Goal: Task Accomplishment & Management: Use online tool/utility

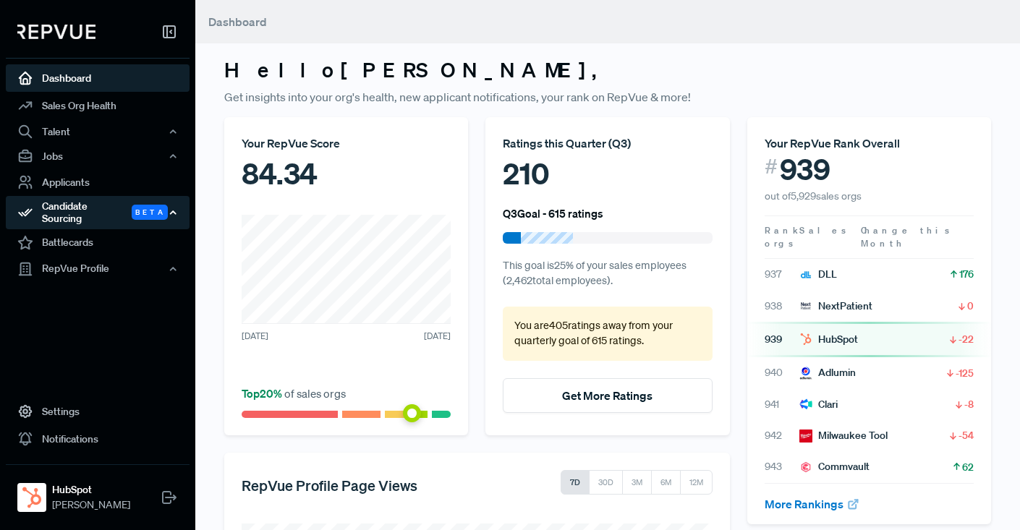
click at [78, 207] on div "Candidate Sourcing Beta" at bounding box center [98, 212] width 184 height 33
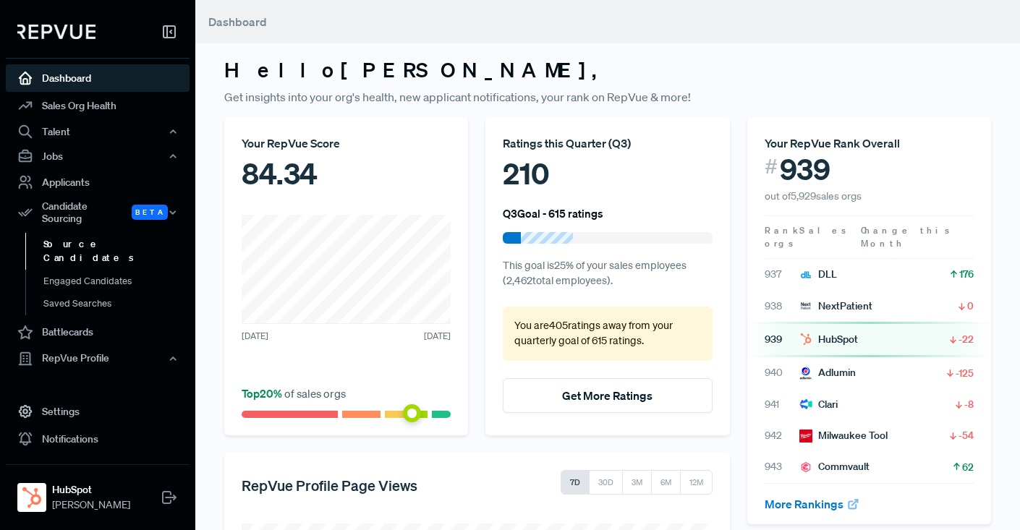
click at [79, 234] on link "Source Candidates" at bounding box center [117, 251] width 184 height 37
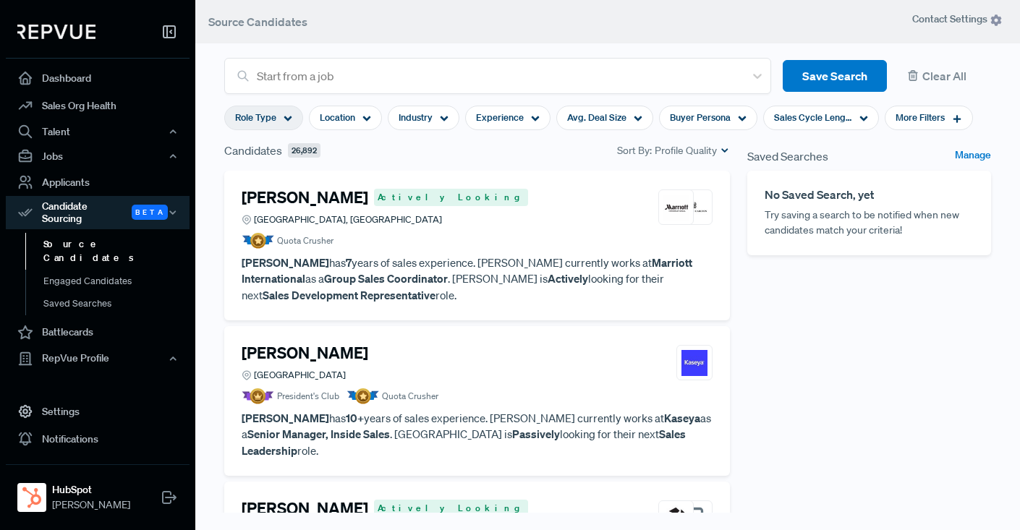
click at [288, 115] on icon at bounding box center [288, 118] width 9 height 9
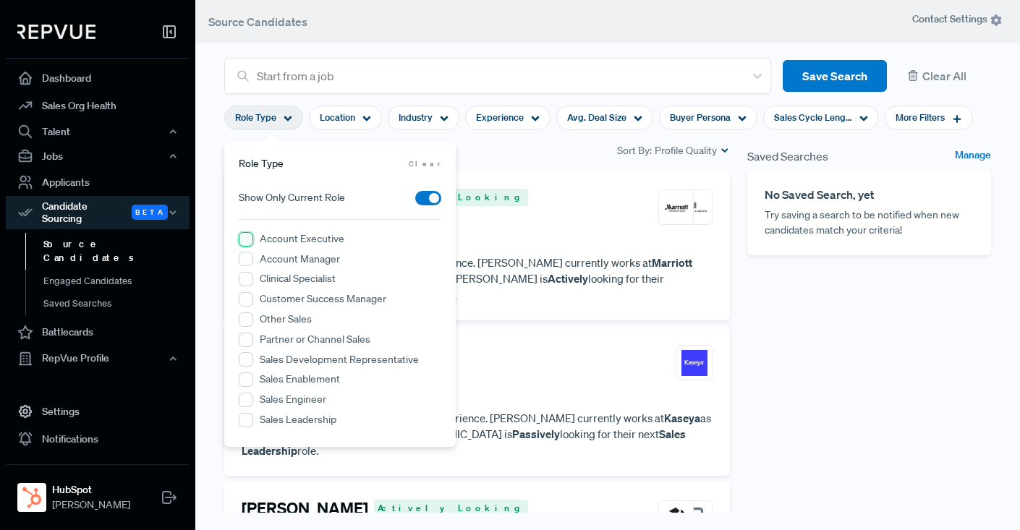
click at [242, 240] on Executive "Account Executive" at bounding box center [246, 239] width 14 height 14
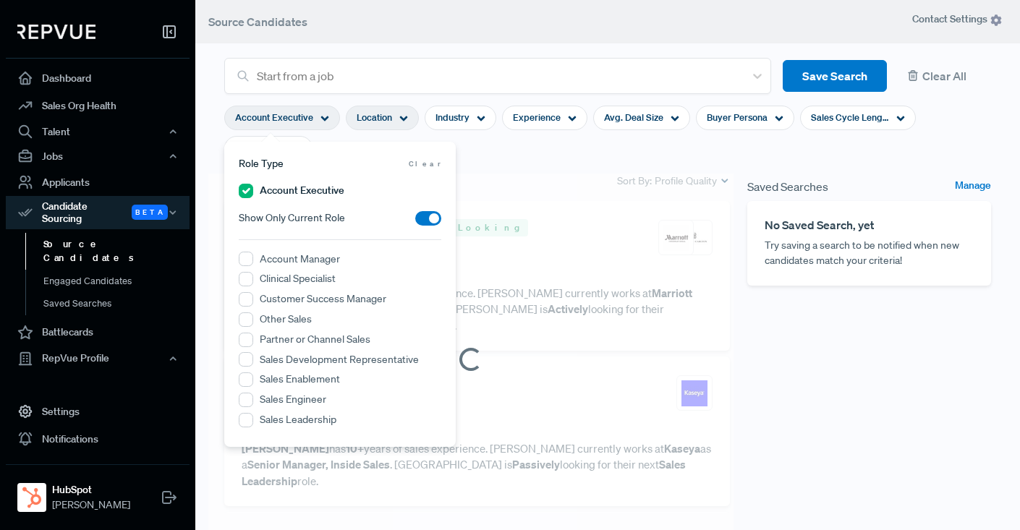
click at [407, 116] on div "Location" at bounding box center [382, 118] width 73 height 25
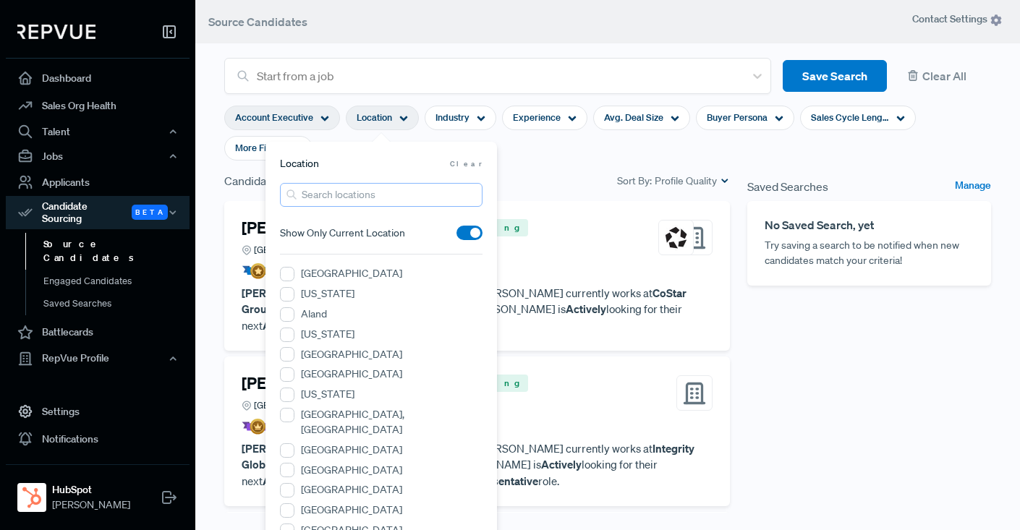
click at [354, 202] on input "search" at bounding box center [381, 195] width 203 height 24
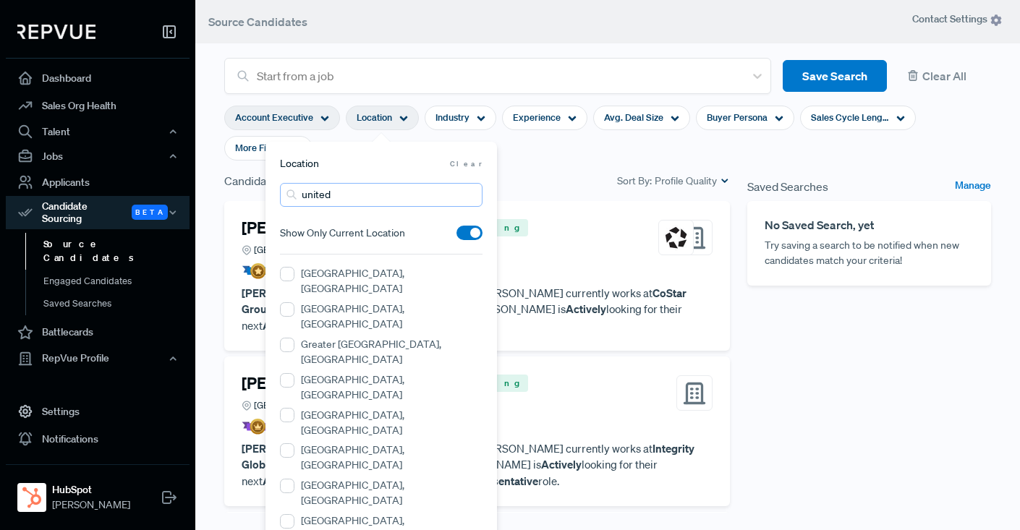
type input "[GEOGRAPHIC_DATA]"
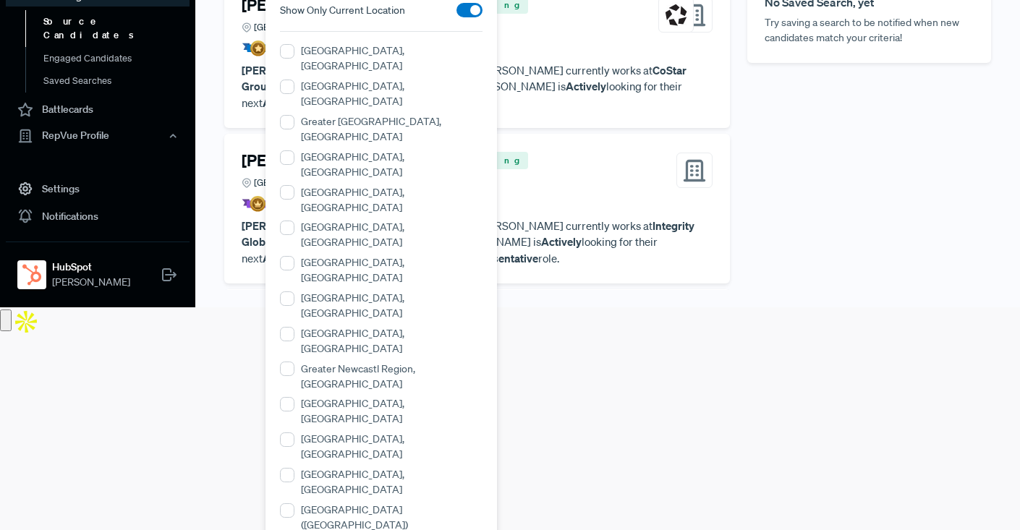
scroll to position [240, 0]
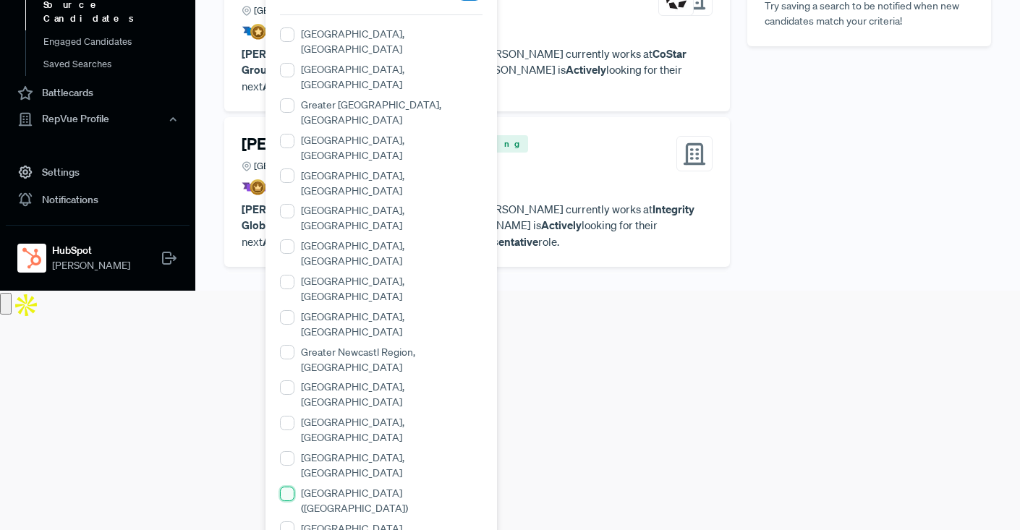
click at [287, 487] on \(England\) "[GEOGRAPHIC_DATA] ([GEOGRAPHIC_DATA])" at bounding box center [287, 494] width 14 height 14
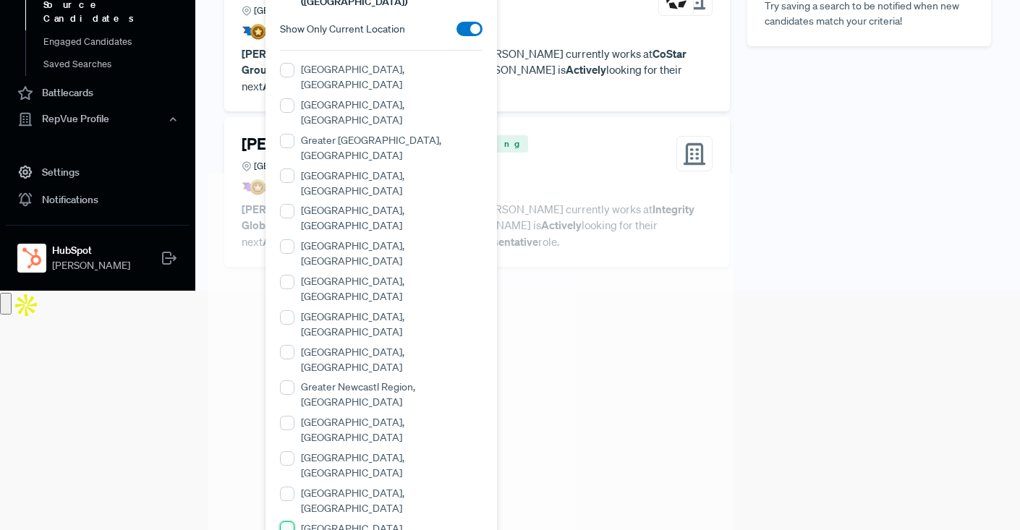
click at [291, 522] on Ireland\) "[GEOGRAPHIC_DATA] ([GEOGRAPHIC_DATA])" at bounding box center [287, 529] width 14 height 14
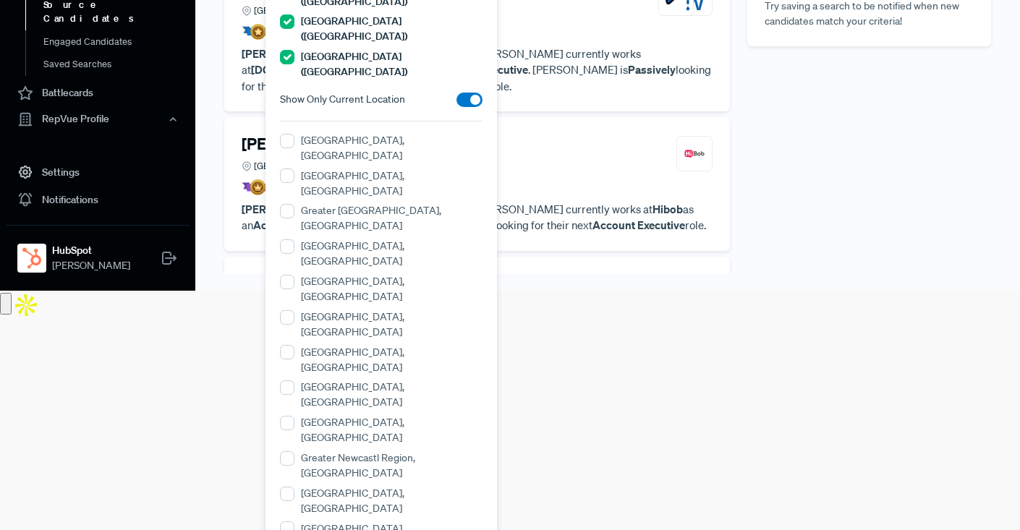
click at [808, 116] on div "Saved Searches Manage No Saved Search, yet Try saving a search to be notified w…" at bounding box center [869, 149] width 261 height 433
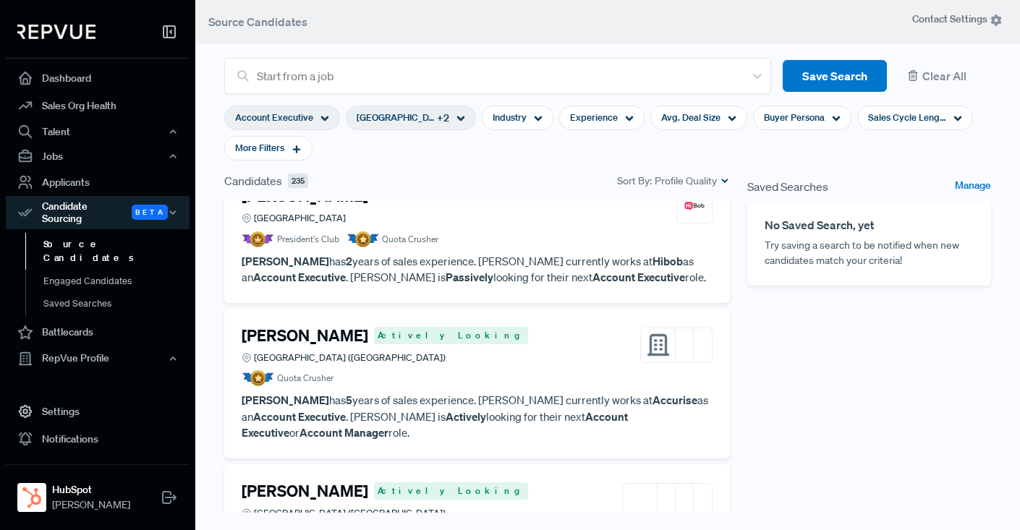
scroll to position [0, 0]
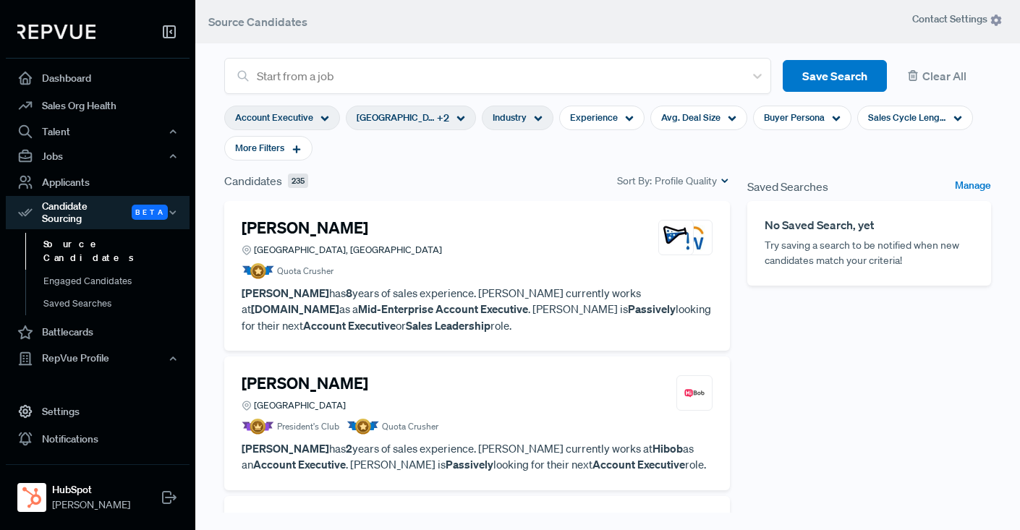
click at [541, 117] on icon at bounding box center [538, 118] width 9 height 9
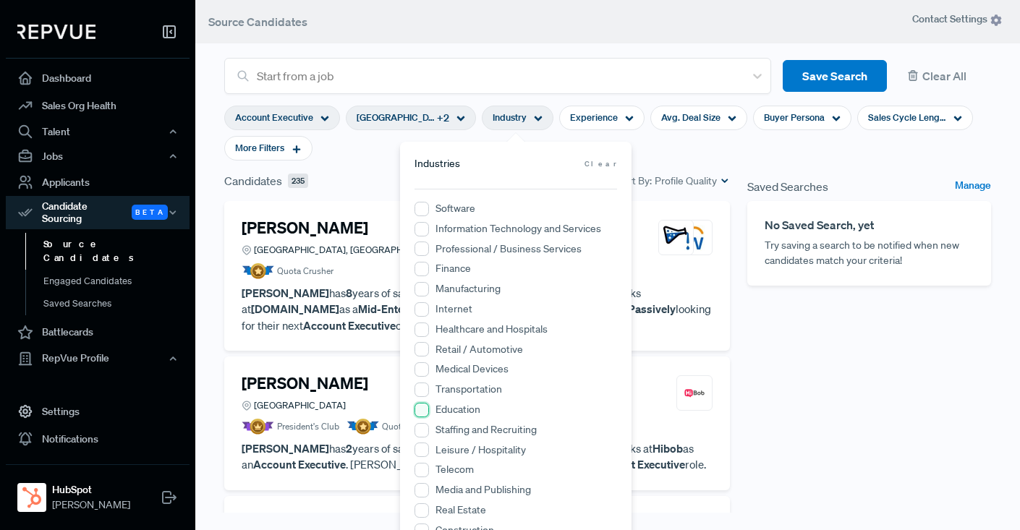
click at [420, 409] on input "Education" at bounding box center [422, 410] width 14 height 14
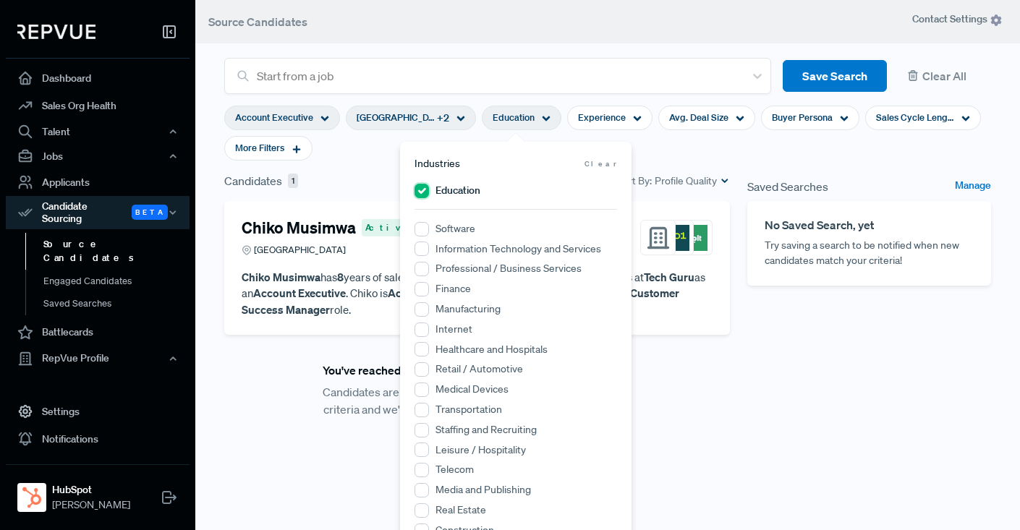
click at [421, 191] on input "Education" at bounding box center [422, 191] width 14 height 14
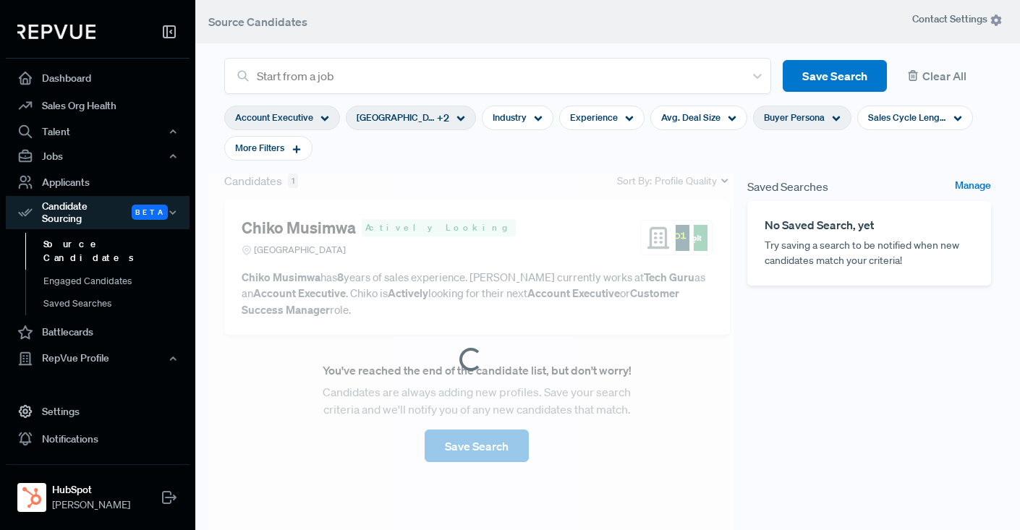
click at [833, 116] on icon at bounding box center [836, 118] width 9 height 9
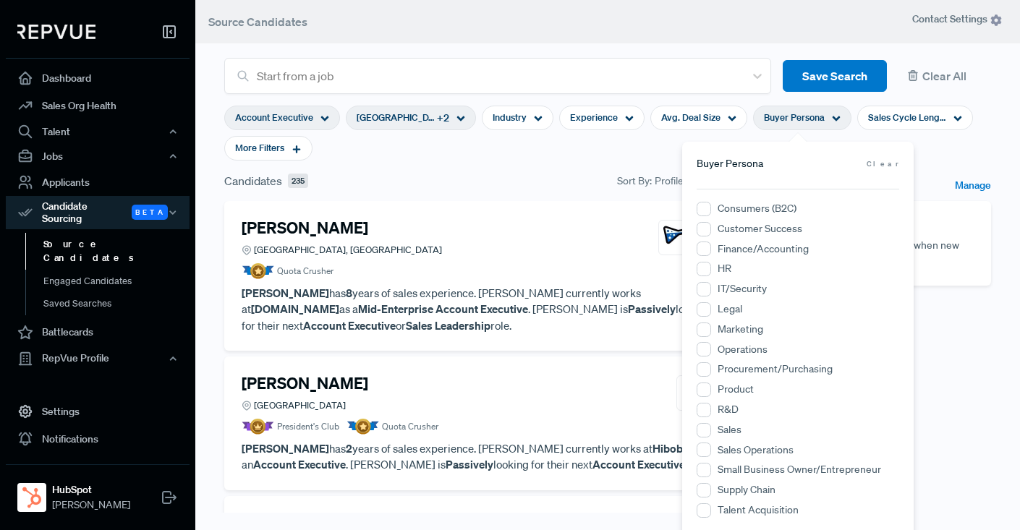
scroll to position [7, 0]
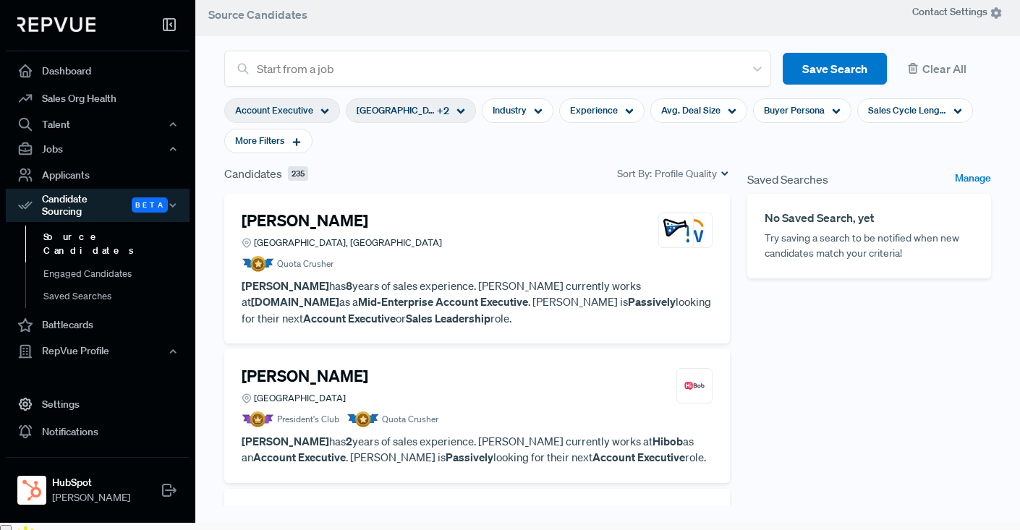
click at [588, 143] on section "Account Executive [GEOGRAPHIC_DATA] ([GEOGRAPHIC_DATA]) + 2 Industry Experience…" at bounding box center [607, 126] width 767 height 78
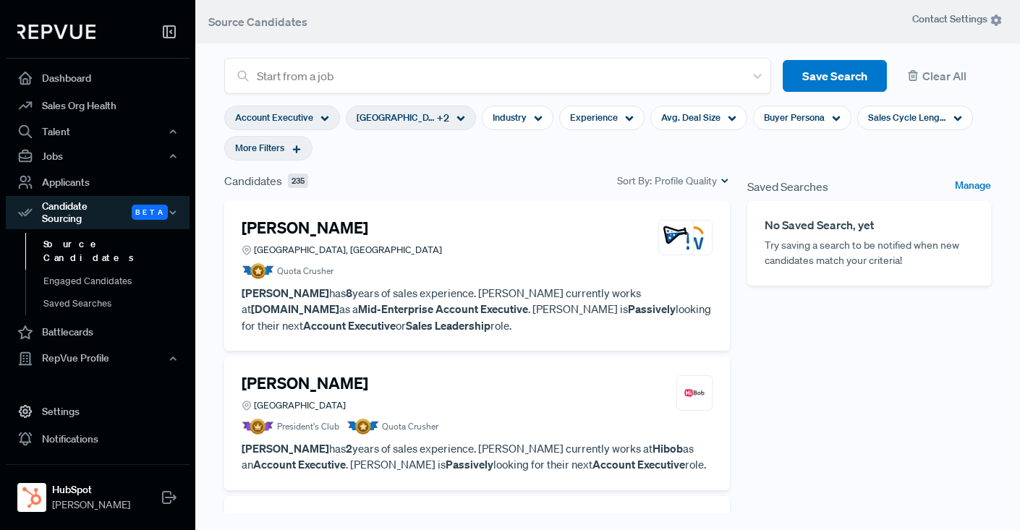
click at [297, 150] on use at bounding box center [297, 149] width 8 height 8
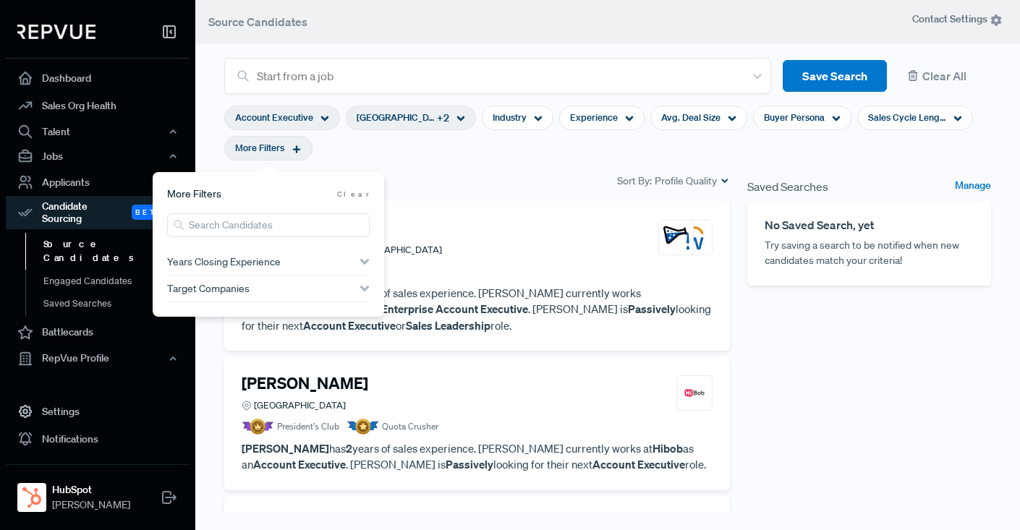
click at [234, 263] on span "Years Closing Experience" at bounding box center [224, 262] width 114 height 12
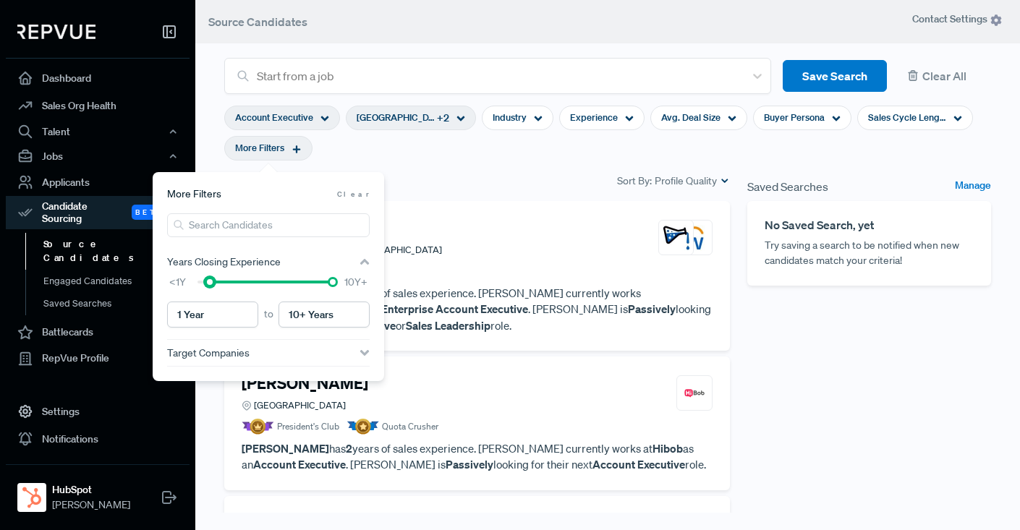
type input "2 Years"
drag, startPoint x: 195, startPoint y: 284, endPoint x: 215, endPoint y: 283, distance: 19.6
click at [215, 283] on div at bounding box center [265, 282] width 135 height 10
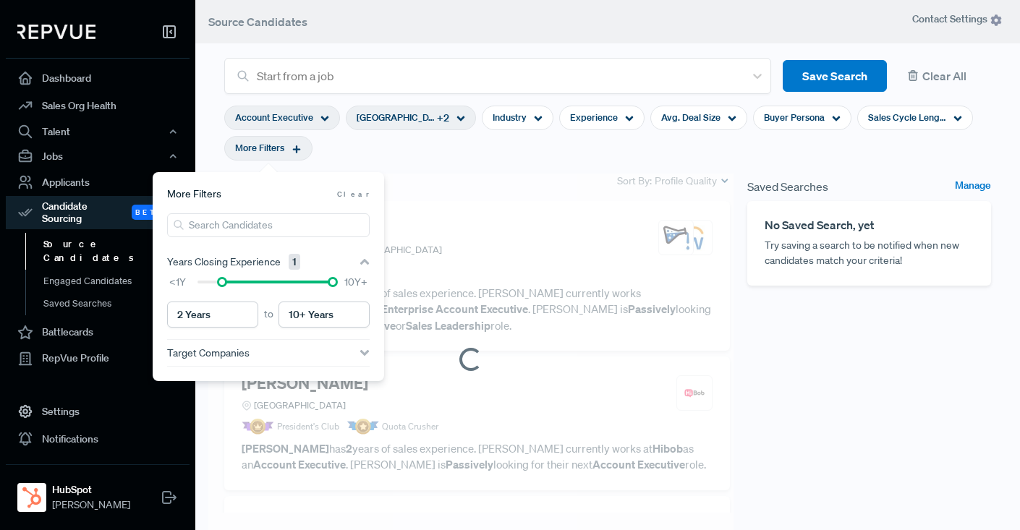
click at [540, 161] on section "Account Executive [GEOGRAPHIC_DATA] ([GEOGRAPHIC_DATA]) + 2 Industry Experience…" at bounding box center [607, 133] width 767 height 78
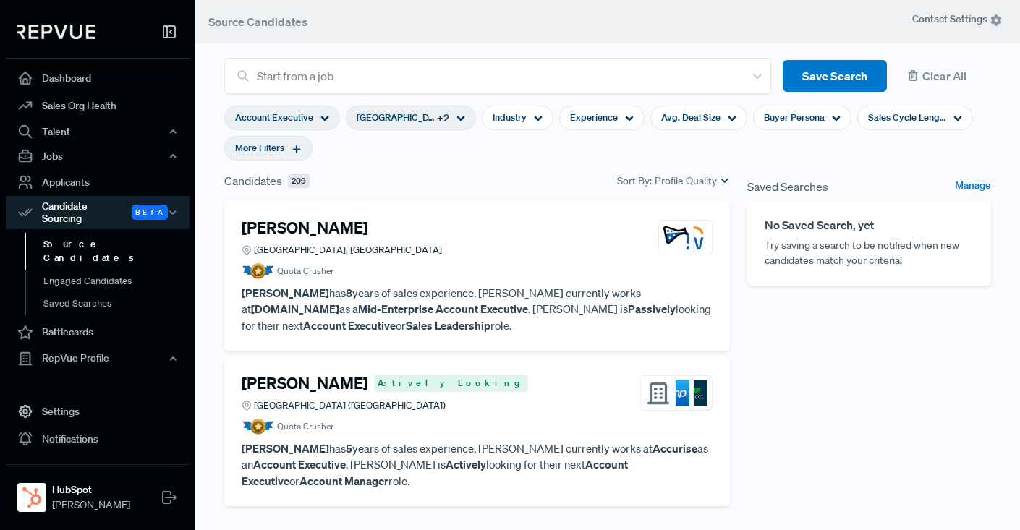
click at [476, 281] on article "[PERSON_NAME], [GEOGRAPHIC_DATA] Quota Crusher [PERSON_NAME] has 8 years of sal…" at bounding box center [477, 276] width 471 height 115
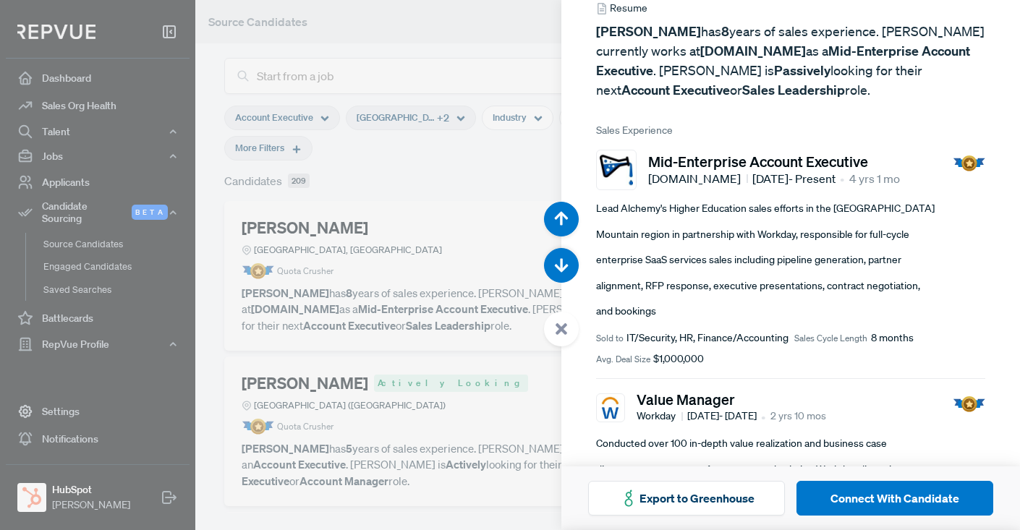
scroll to position [37, 0]
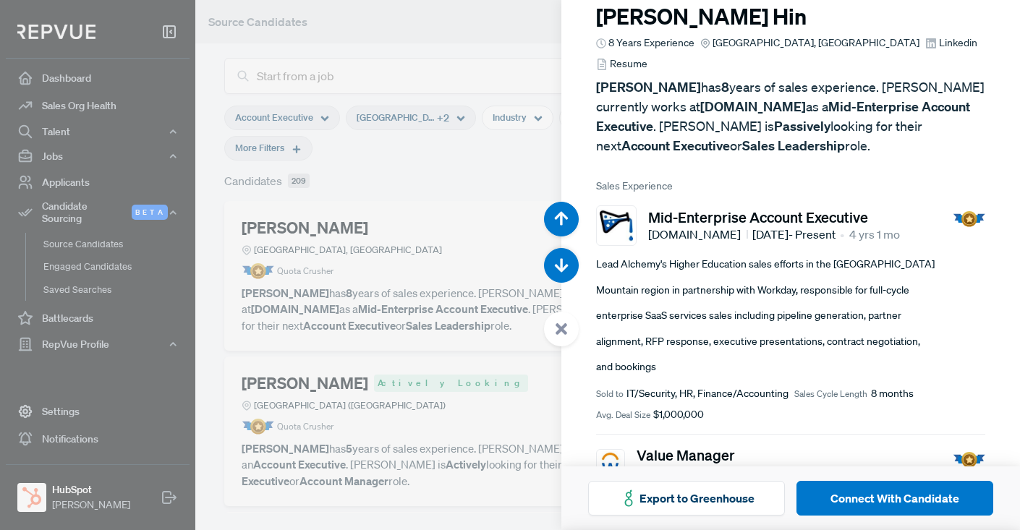
click at [409, 149] on div at bounding box center [510, 265] width 1020 height 530
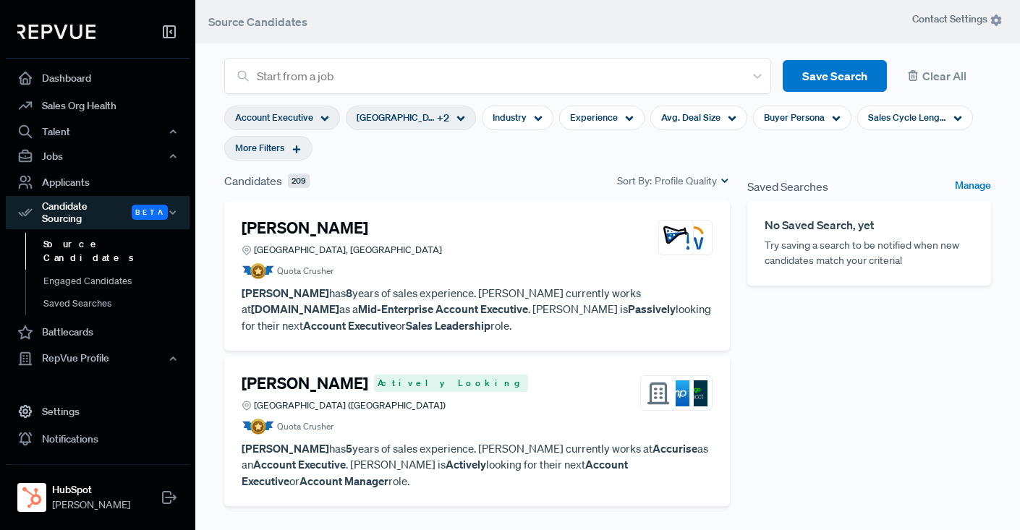
click at [399, 114] on span "[GEOGRAPHIC_DATA] ([GEOGRAPHIC_DATA])" at bounding box center [396, 118] width 78 height 14
click at [619, 34] on header "Source Candidates" at bounding box center [607, 21] width 825 height 43
click at [420, 113] on span "[GEOGRAPHIC_DATA] ([GEOGRAPHIC_DATA])" at bounding box center [396, 118] width 78 height 14
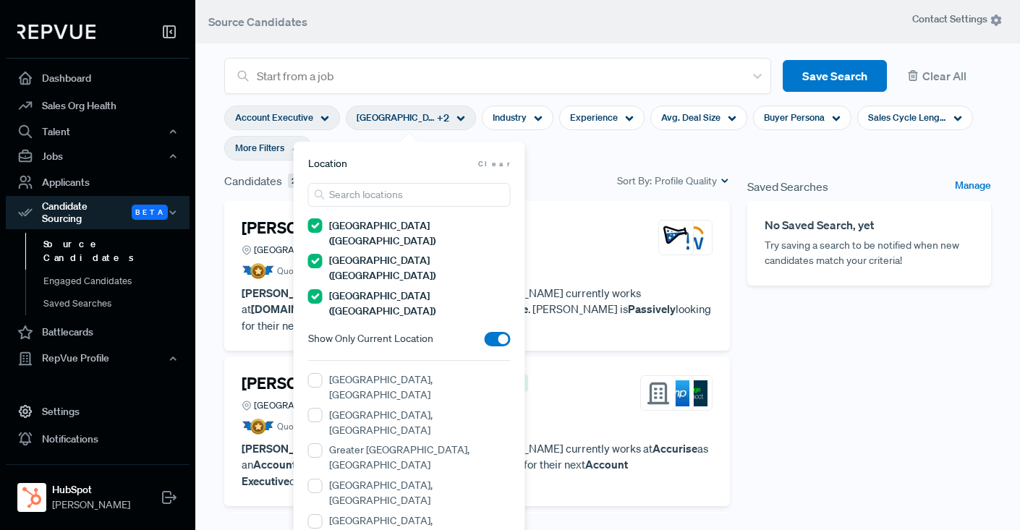
click at [570, 149] on section "Account Executive [GEOGRAPHIC_DATA] ([GEOGRAPHIC_DATA]) + 2 Industry Experience…" at bounding box center [607, 133] width 767 height 78
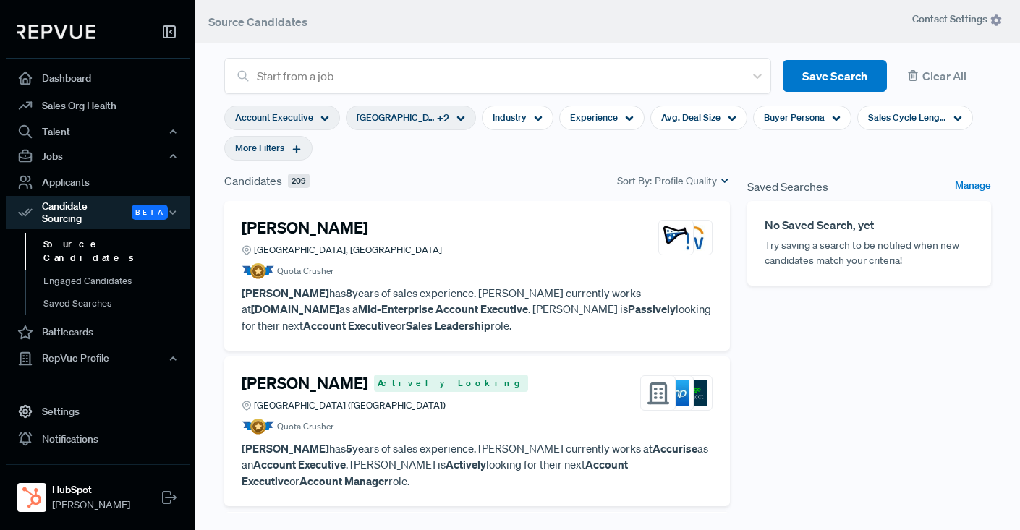
click at [515, 273] on article "Quota Crusher" at bounding box center [477, 271] width 471 height 16
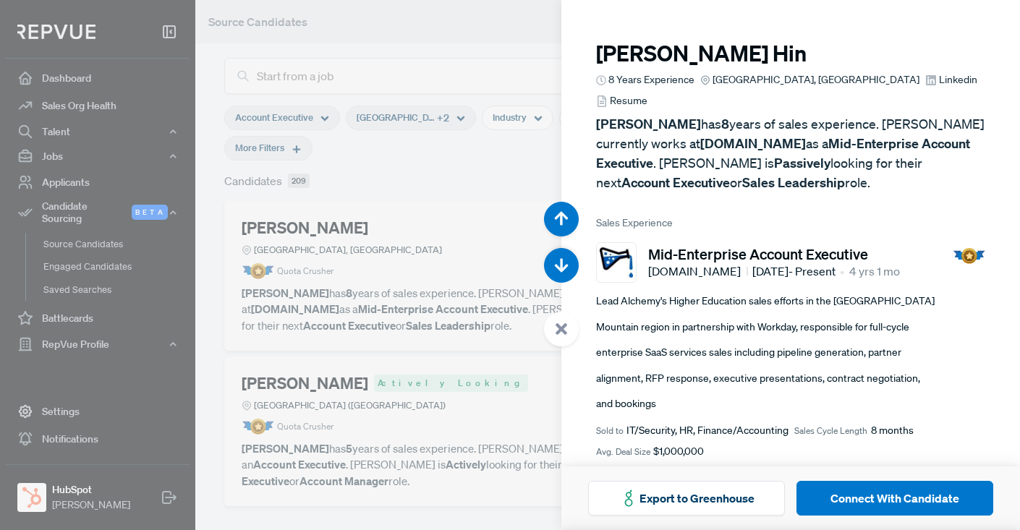
click at [463, 39] on div at bounding box center [510, 265] width 1020 height 530
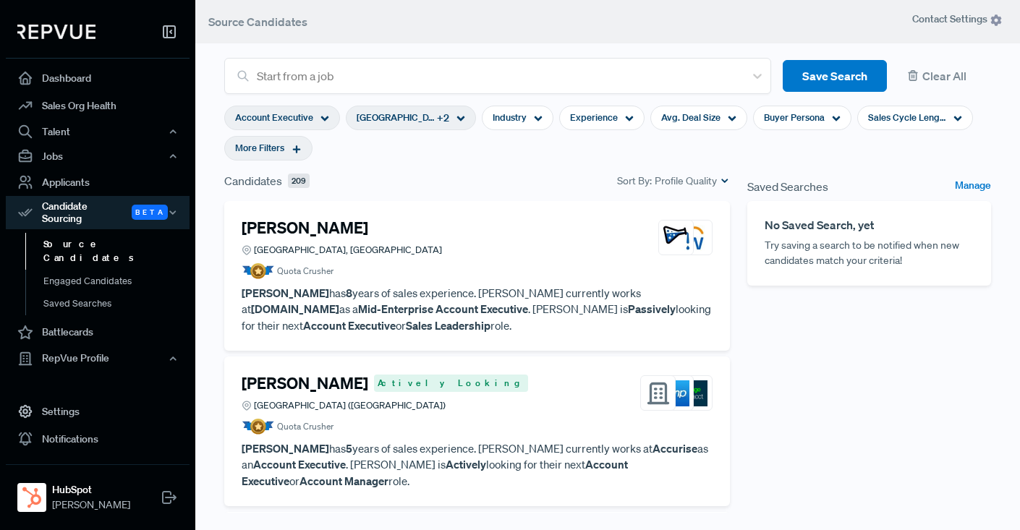
click at [459, 116] on icon at bounding box center [461, 118] width 9 height 9
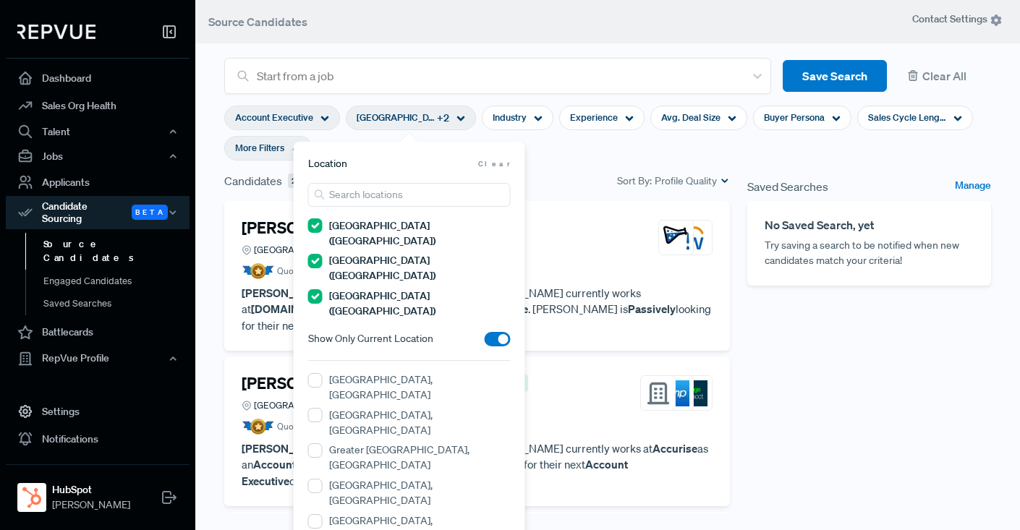
click at [594, 11] on header "Source Candidates" at bounding box center [607, 21] width 825 height 43
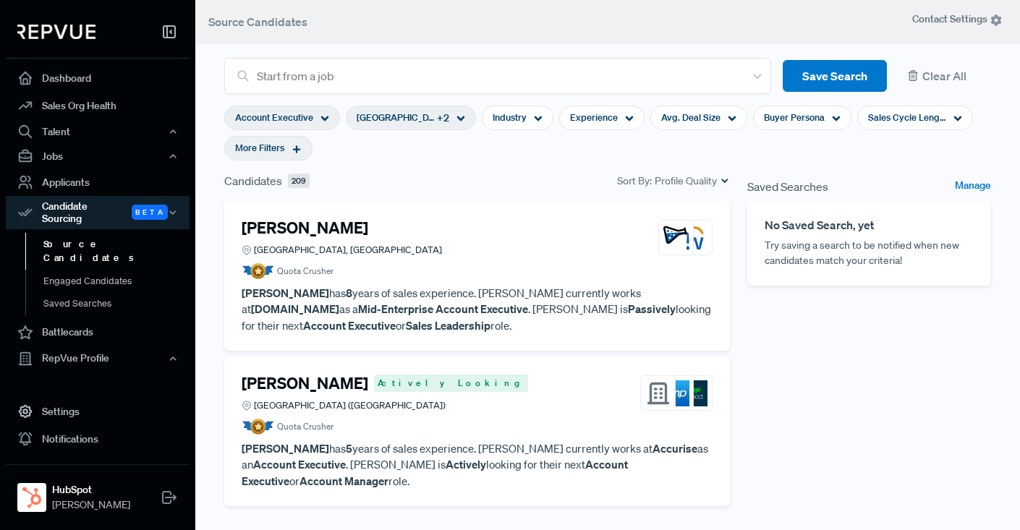
click at [465, 114] on div "[GEOGRAPHIC_DATA] ([GEOGRAPHIC_DATA]) + 2" at bounding box center [411, 118] width 130 height 25
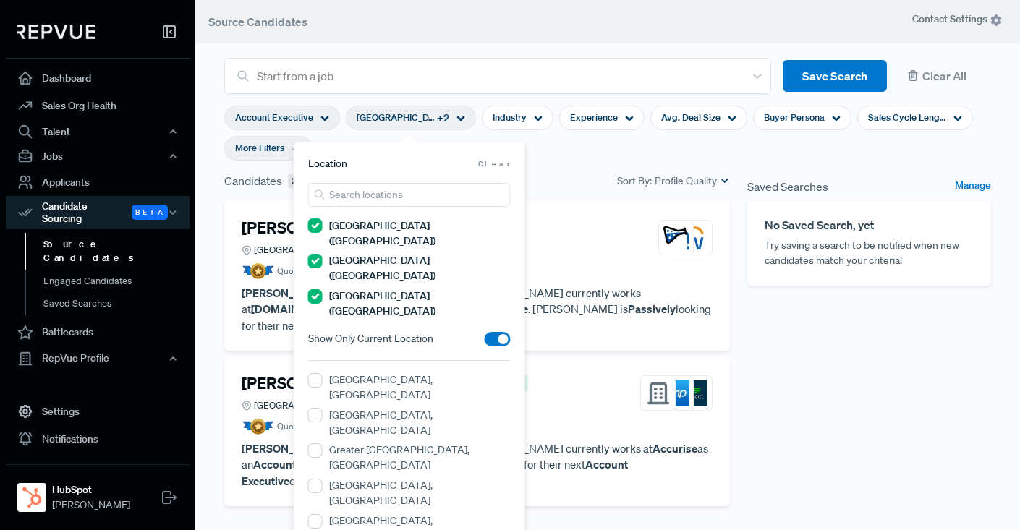
click at [585, 154] on section "Account Executive [GEOGRAPHIC_DATA] ([GEOGRAPHIC_DATA]) + 2 Industry Experience…" at bounding box center [607, 133] width 767 height 78
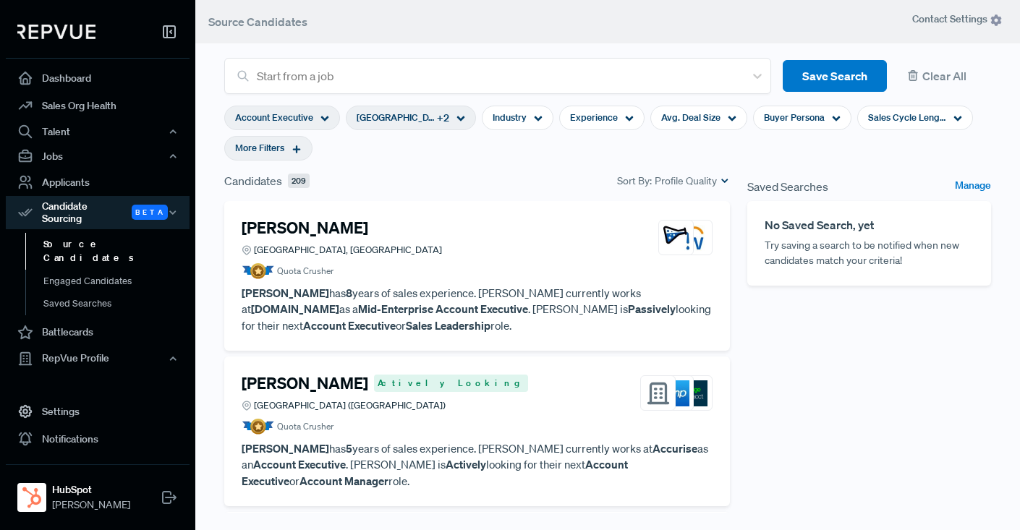
click at [628, 307] on strong "Passively" at bounding box center [652, 309] width 48 height 14
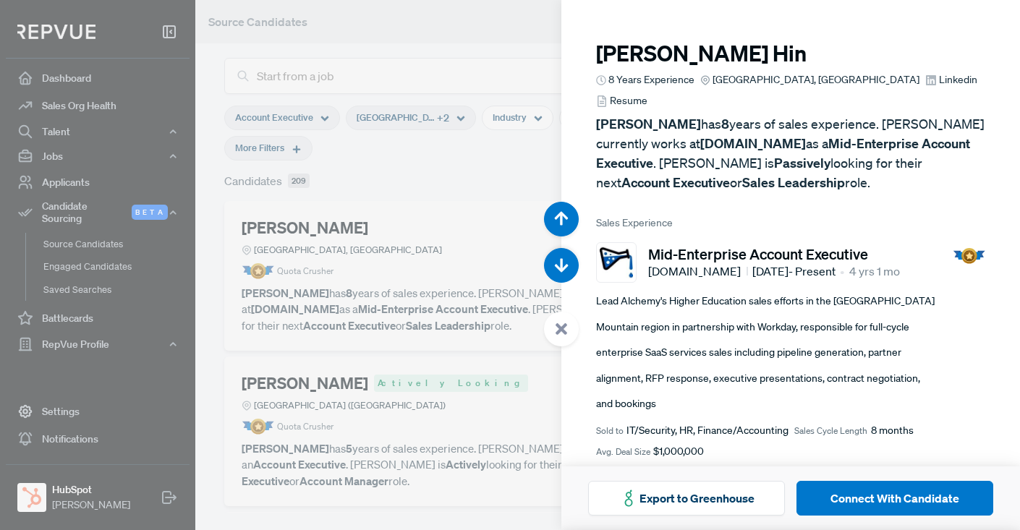
click at [648, 93] on span "Resume" at bounding box center [629, 100] width 38 height 15
click at [560, 260] on use "button" at bounding box center [561, 265] width 14 height 14
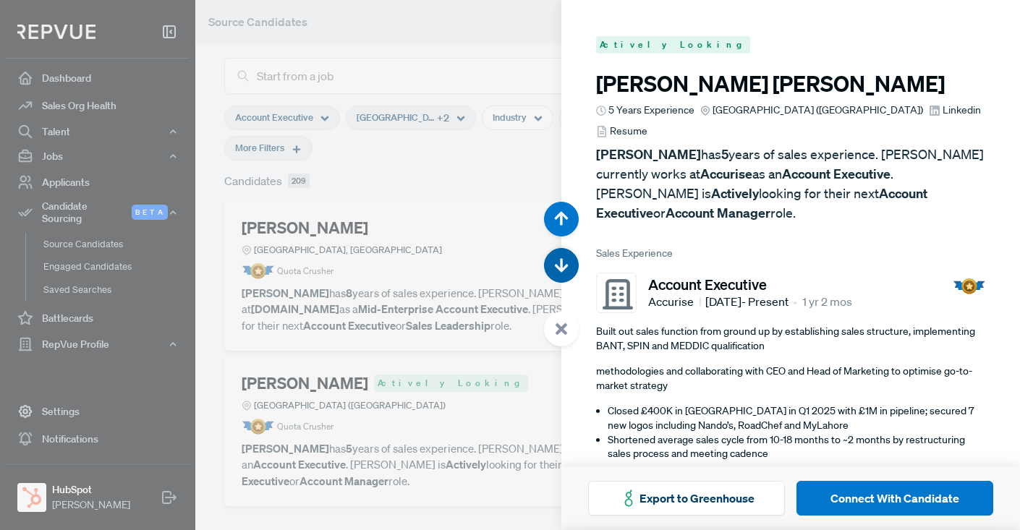
scroll to position [530, 0]
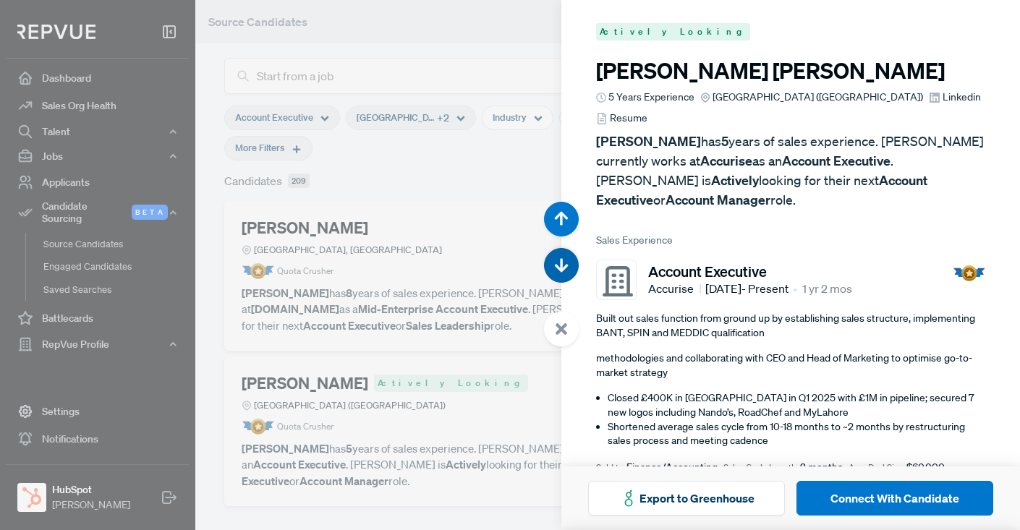
click at [560, 260] on use "button" at bounding box center [561, 265] width 14 height 14
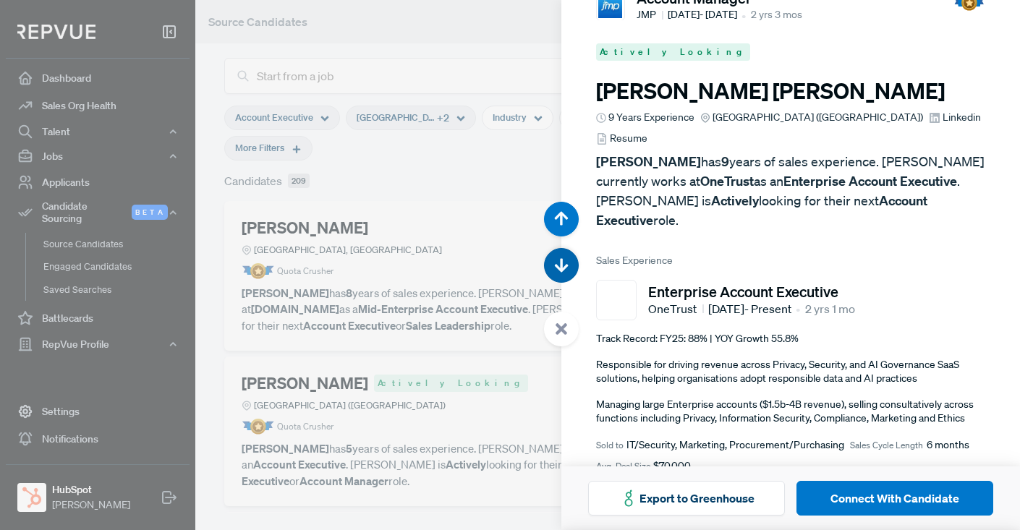
scroll to position [1061, 0]
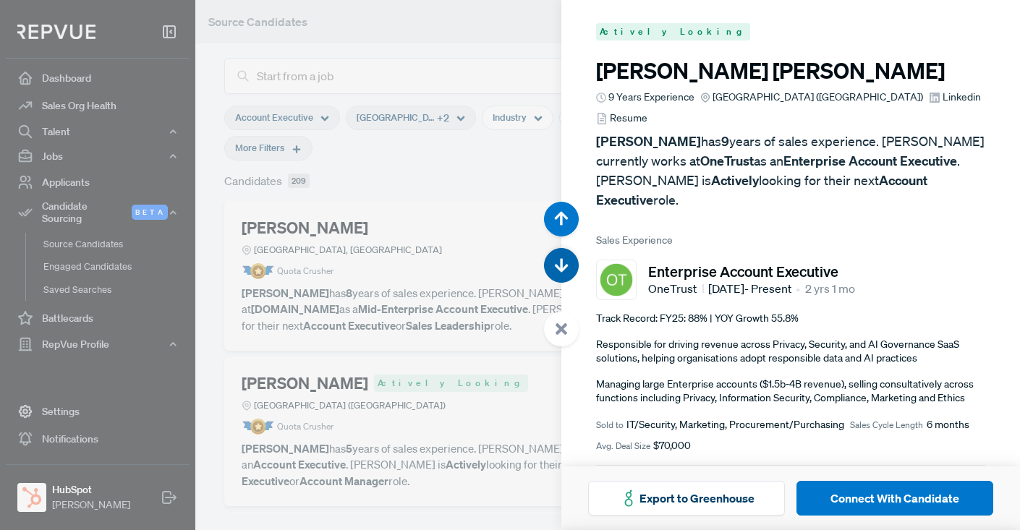
click at [560, 260] on use "button" at bounding box center [561, 265] width 14 height 14
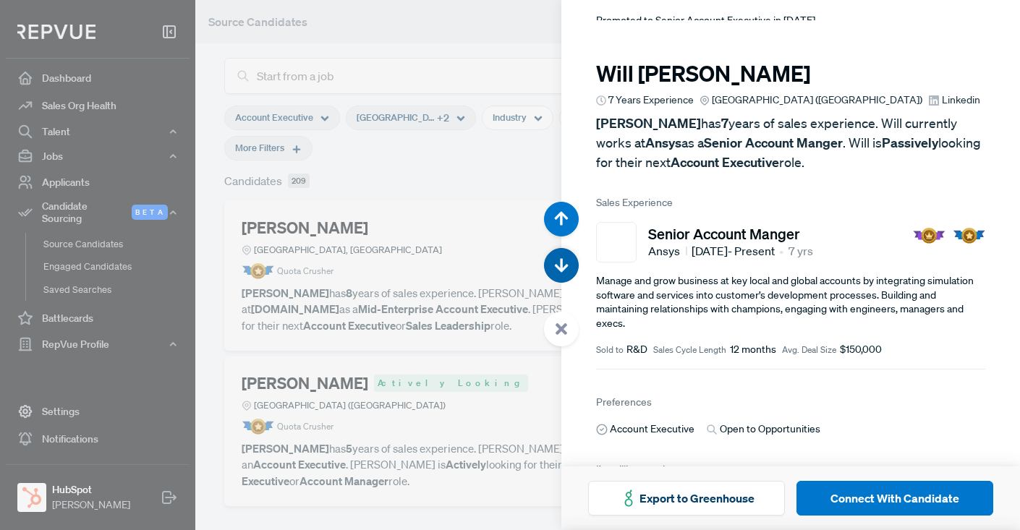
scroll to position [1591, 0]
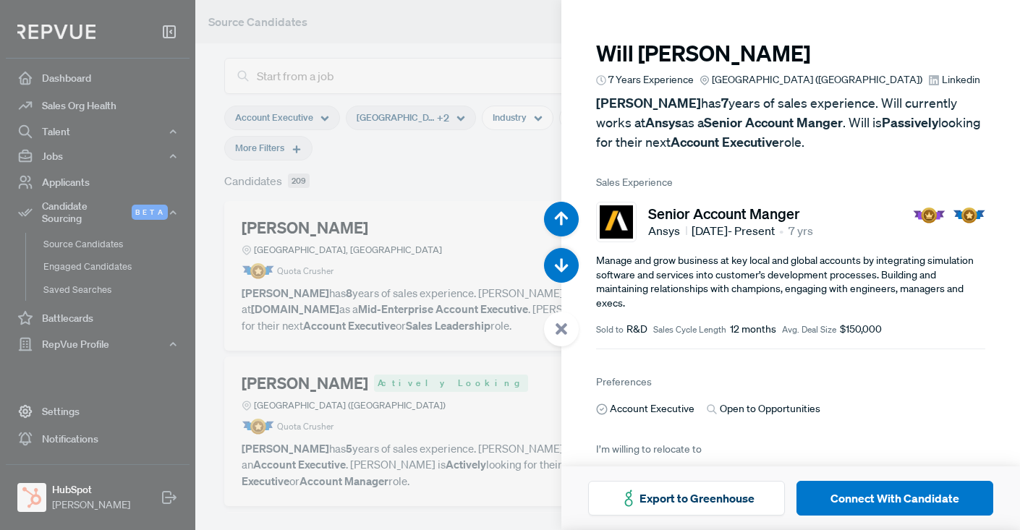
click at [476, 47] on div at bounding box center [510, 265] width 1020 height 530
